Goal: Information Seeking & Learning: Learn about a topic

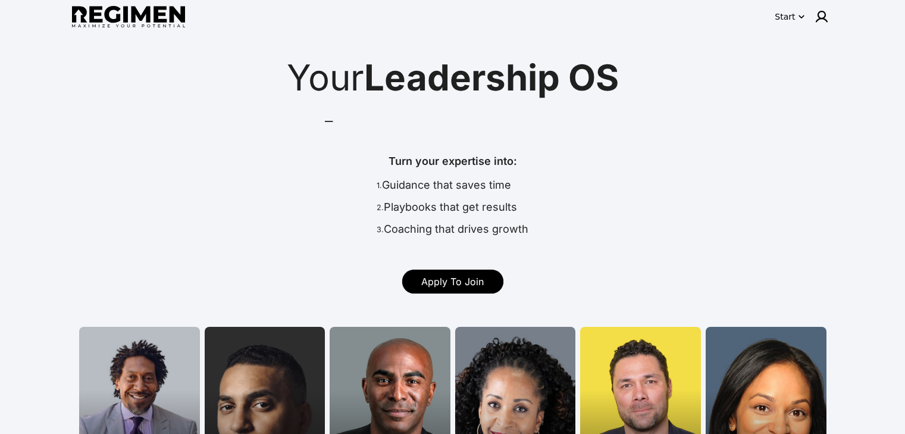
click at [799, 18] on icon "button" at bounding box center [801, 17] width 12 height 12
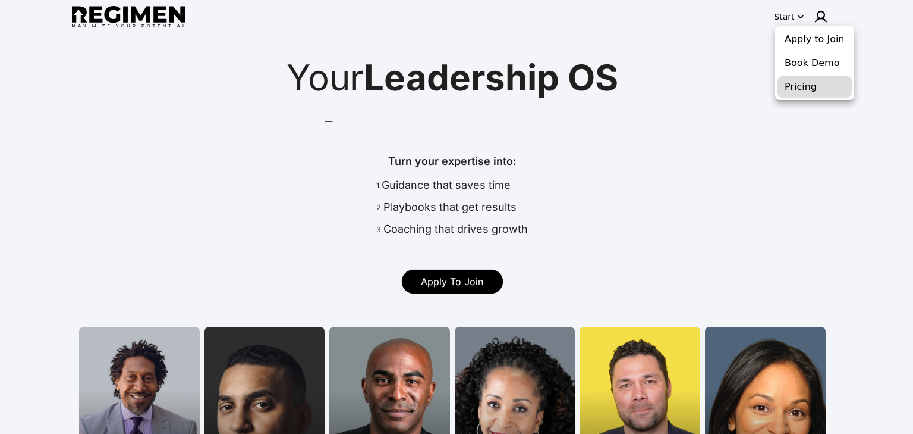
click at [809, 85] on button "Pricing" at bounding box center [815, 86] width 74 height 21
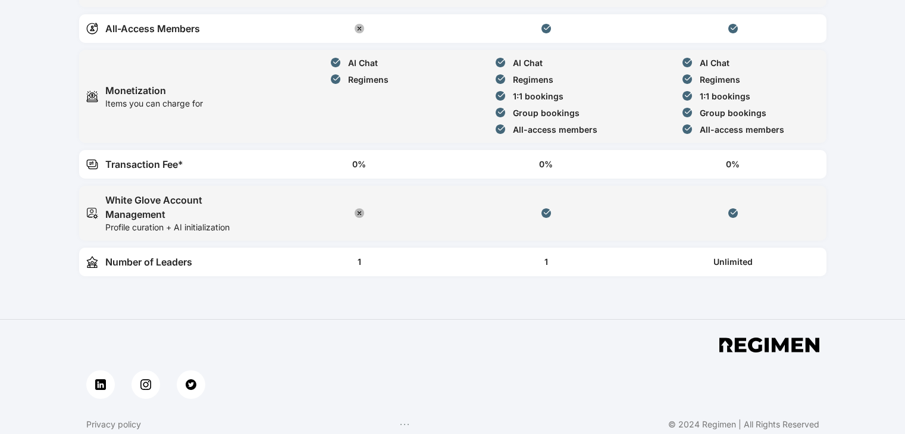
scroll to position [655, 0]
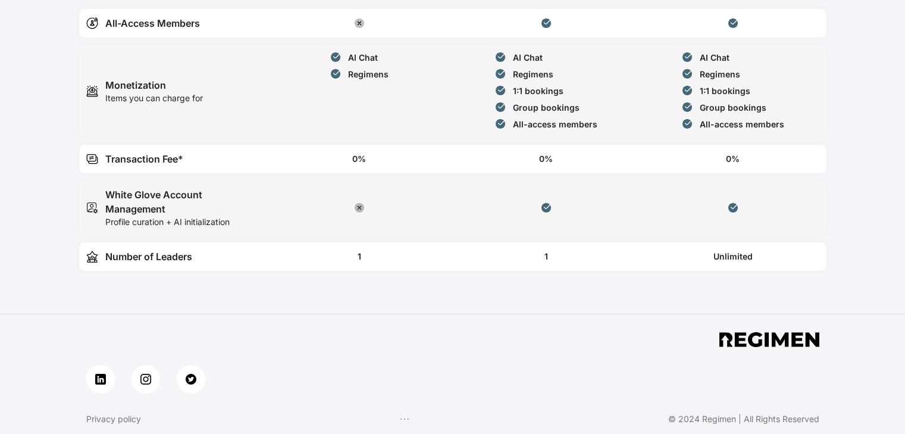
click at [176, 158] on div "Transaction Fee*" at bounding box center [144, 159] width 78 height 14
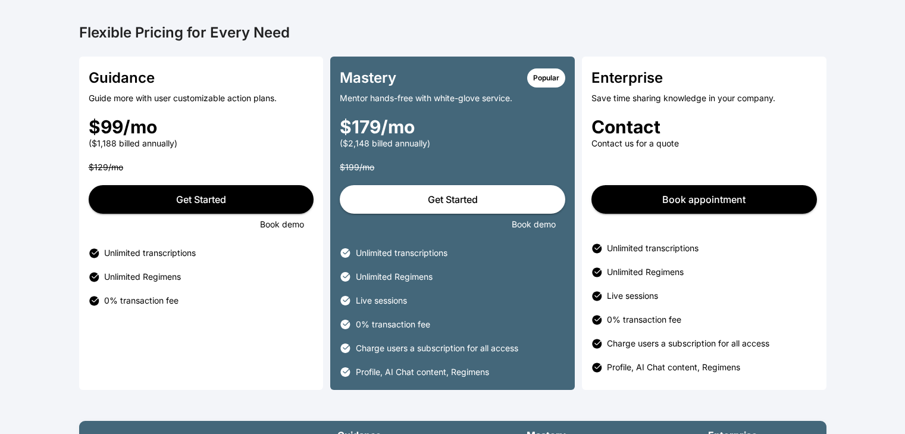
scroll to position [0, 0]
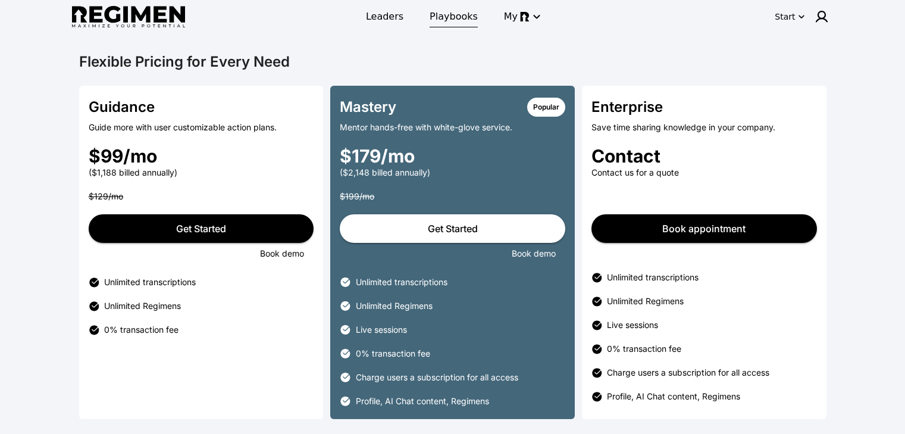
click at [453, 21] on span "Playbooks" at bounding box center [453, 17] width 48 height 14
click at [151, 22] on img at bounding box center [128, 17] width 113 height 22
